Goal: Book appointment/travel/reservation

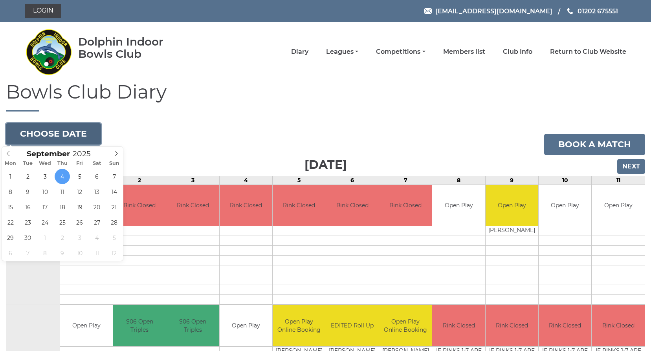
click at [51, 133] on button "Choose date" at bounding box center [53, 133] width 95 height 21
type input "[DATE]"
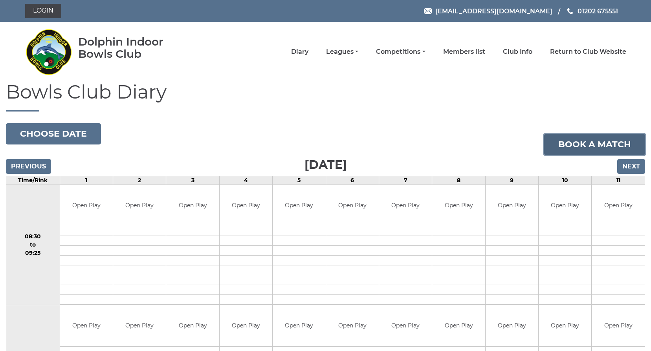
click at [559, 140] on link "Book a match" at bounding box center [594, 144] width 101 height 21
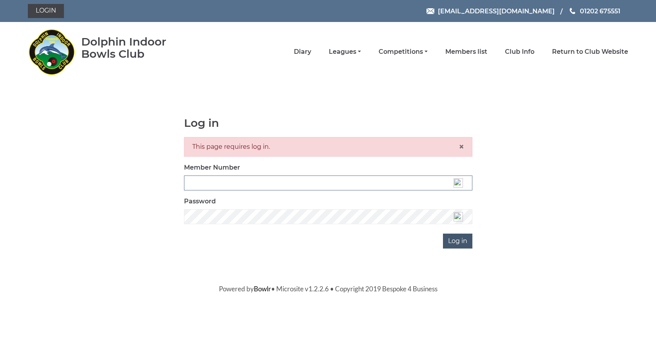
type input "3537"
click at [459, 239] on input "Log in" at bounding box center [457, 241] width 29 height 15
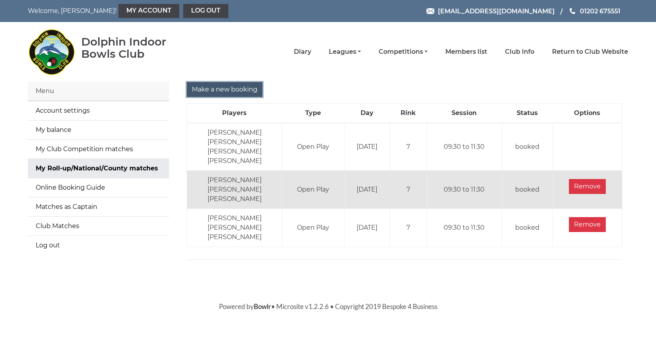
click at [222, 83] on input "Make a new booking" at bounding box center [225, 89] width 76 height 15
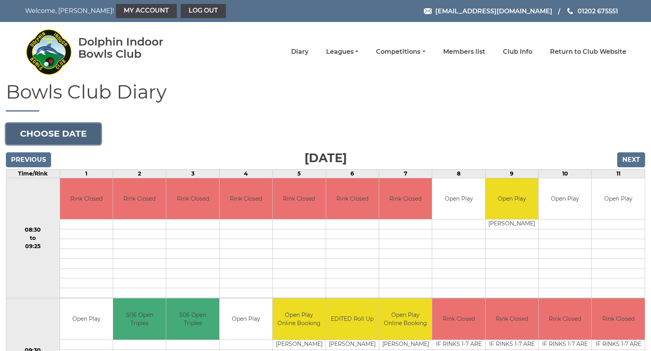
click at [45, 135] on button "Choose date" at bounding box center [53, 133] width 95 height 21
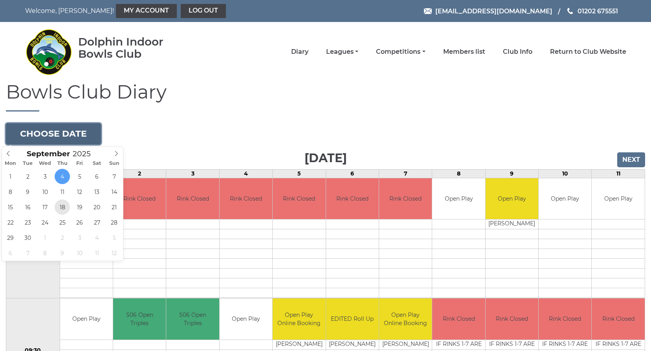
type input "[DATE]"
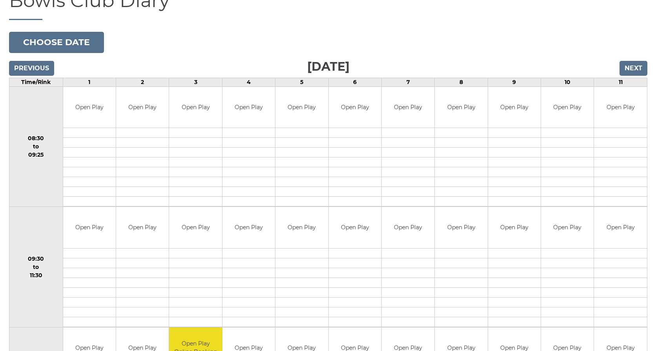
scroll to position [118, 0]
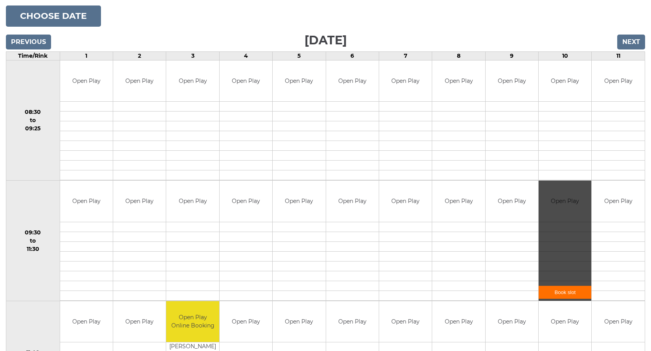
click at [559, 293] on link "Book slot" at bounding box center [564, 292] width 53 height 13
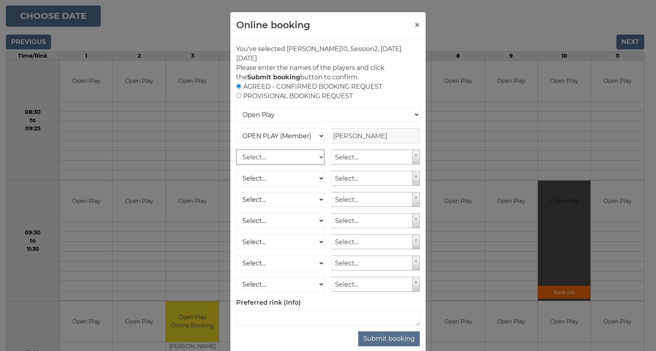
click at [317, 156] on select "Select... OPEN PLAY (Member) OPEN PLAY (Visitor) SPOONS (Member) SPOONS (Visito…" at bounding box center [280, 157] width 88 height 15
select select "1_12"
click at [236, 150] on select "Select... OPEN PLAY (Member) OPEN PLAY (Visitor) SPOONS (Member) SPOONS (Visito…" at bounding box center [280, 157] width 88 height 15
click at [318, 177] on select "Select... OPEN PLAY (Member) OPEN PLAY (Visitor) SPOONS (Member) SPOONS (Visito…" at bounding box center [280, 178] width 88 height 15
select select "1_12"
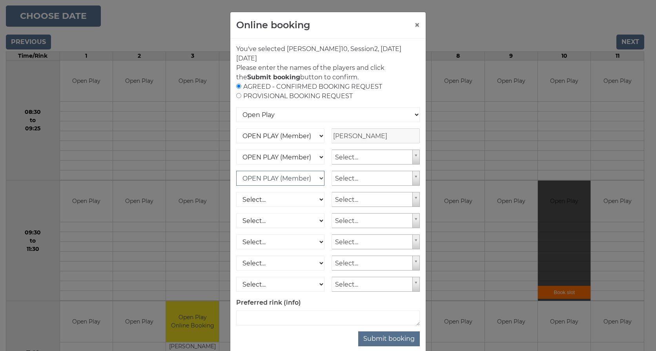
click at [236, 171] on select "Select... OPEN PLAY (Member) OPEN PLAY (Visitor) SPOONS (Member) SPOONS (Visito…" at bounding box center [280, 178] width 88 height 15
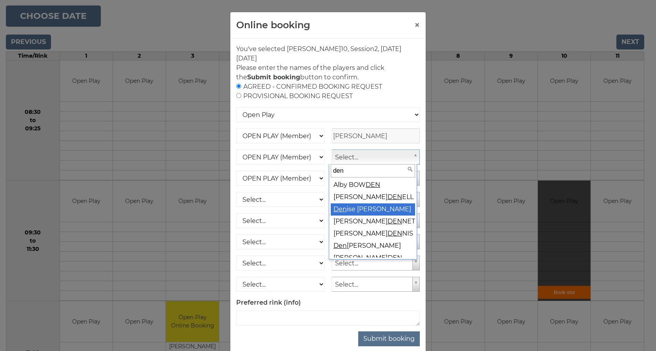
type input "den"
select select "1541"
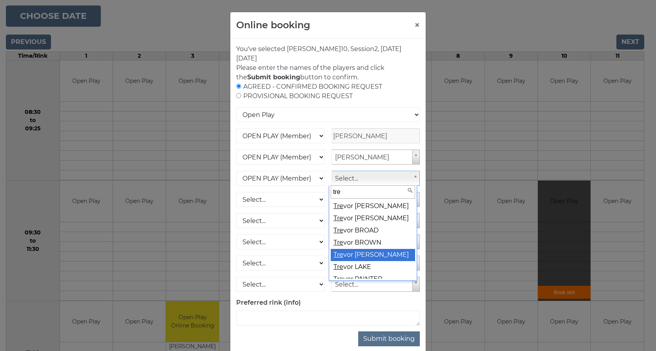
type input "tre"
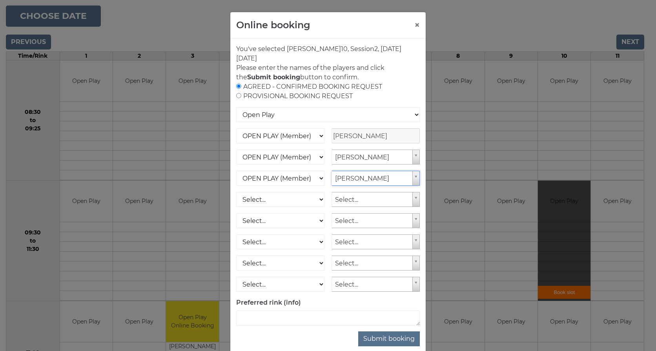
select select "1540"
click at [380, 336] on button "Submit booking" at bounding box center [389, 338] width 62 height 15
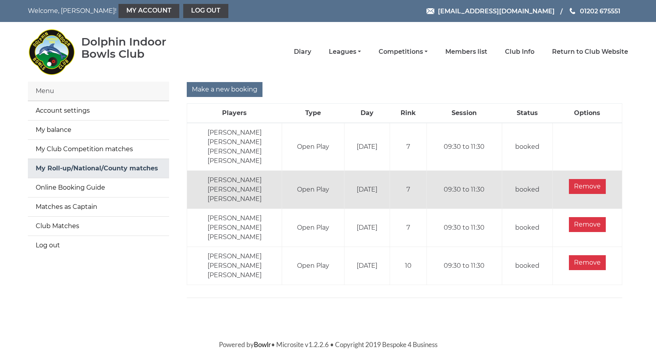
click at [57, 166] on link "My Roll-up/National/County matches" at bounding box center [98, 168] width 141 height 19
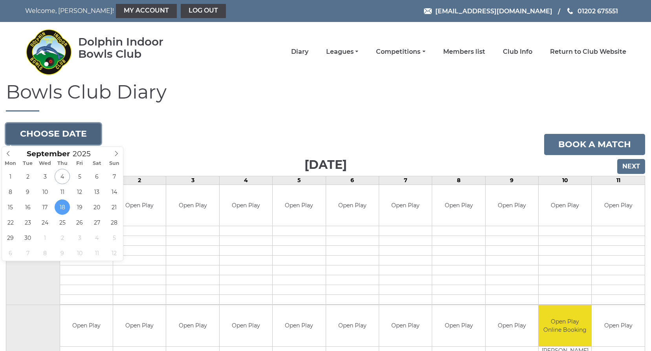
click at [54, 130] on button "Choose date" at bounding box center [53, 133] width 95 height 21
type input "[DATE]"
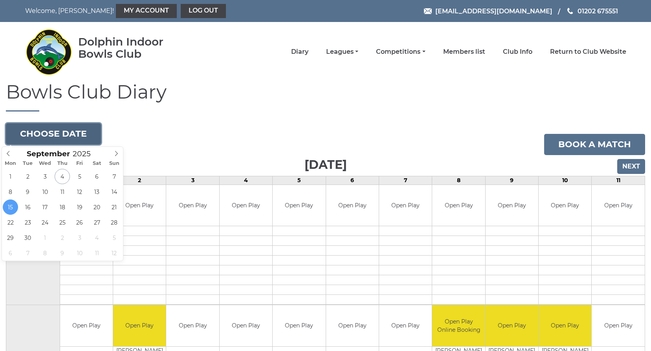
click at [32, 129] on button "Choose date" at bounding box center [53, 133] width 95 height 21
type input "2025-09-11"
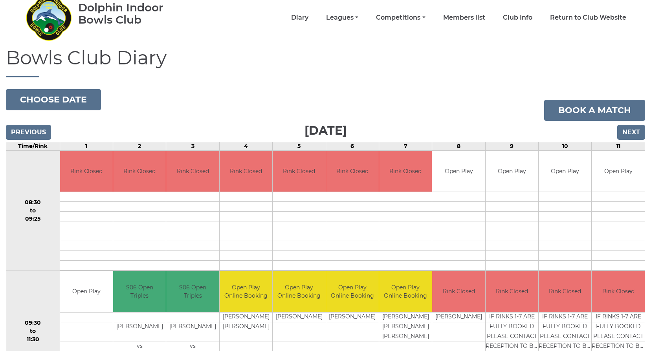
scroll to position [118, 0]
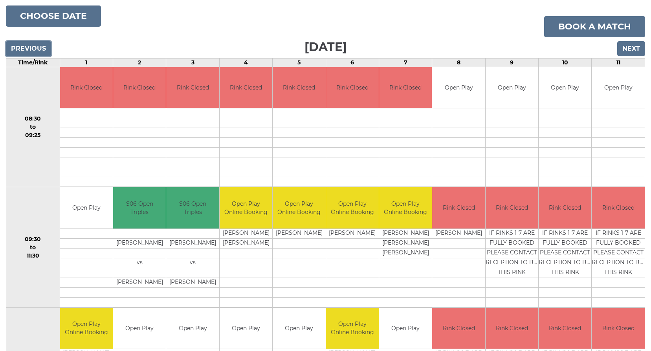
click at [24, 45] on input "Previous" at bounding box center [28, 48] width 45 height 15
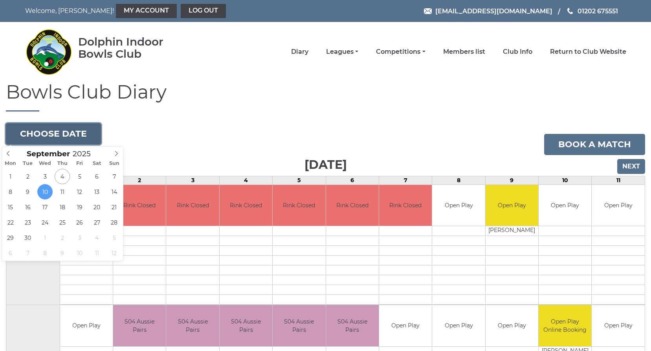
click at [40, 133] on button "Choose date" at bounding box center [53, 133] width 95 height 21
type input "[DATE]"
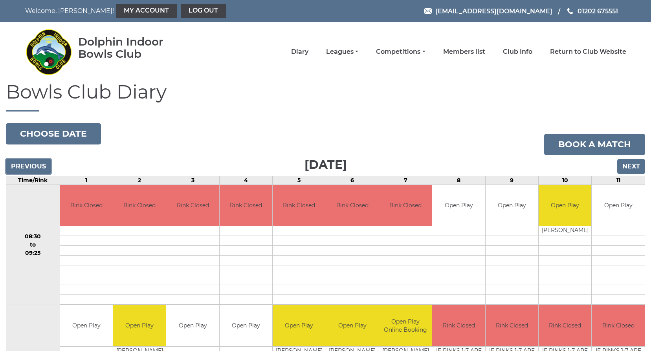
click at [26, 168] on input "Previous" at bounding box center [28, 166] width 45 height 15
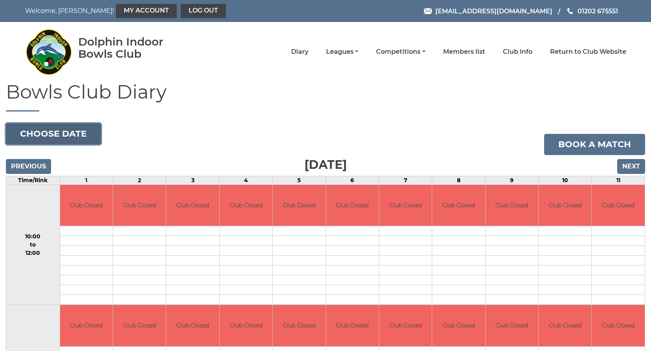
click at [44, 135] on button "Choose date" at bounding box center [53, 133] width 95 height 21
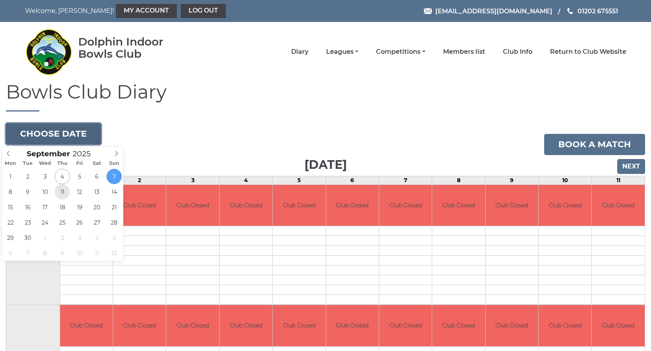
type input "2025-09-11"
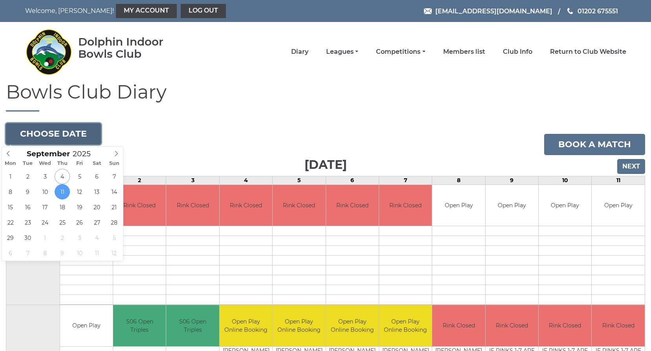
click at [44, 137] on button "Choose date" at bounding box center [53, 133] width 95 height 21
type input "2025-09-04"
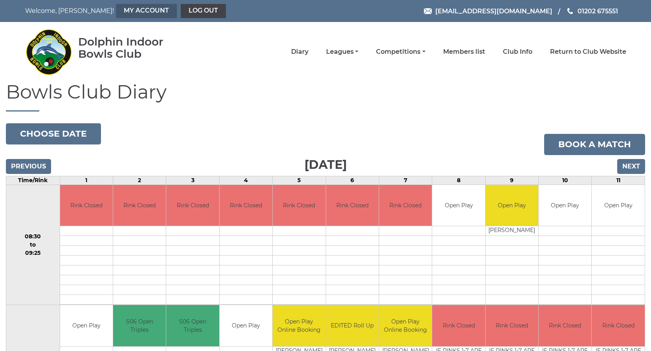
click at [141, 8] on link "My Account" at bounding box center [146, 11] width 61 height 14
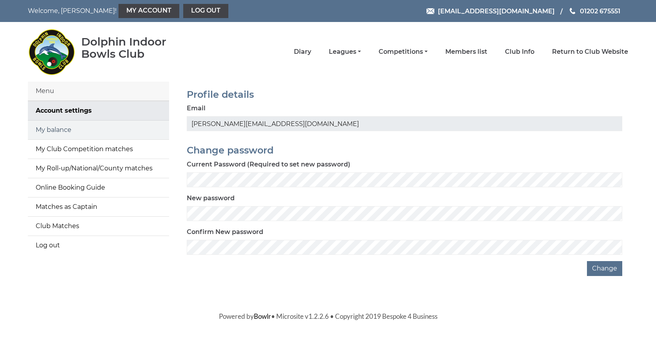
click at [65, 132] on link "My balance" at bounding box center [98, 130] width 141 height 19
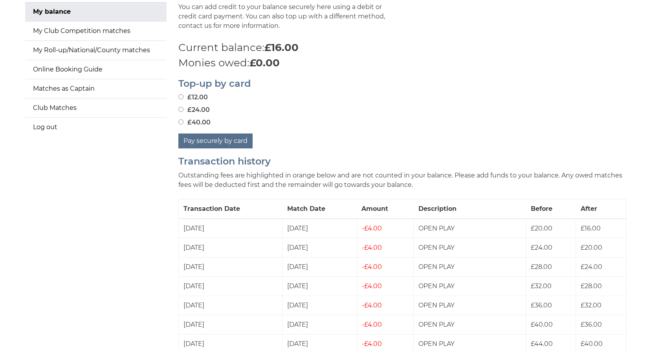
scroll to position [118, 0]
click at [47, 126] on link "Log out" at bounding box center [95, 127] width 141 height 19
